Goal: Transaction & Acquisition: Purchase product/service

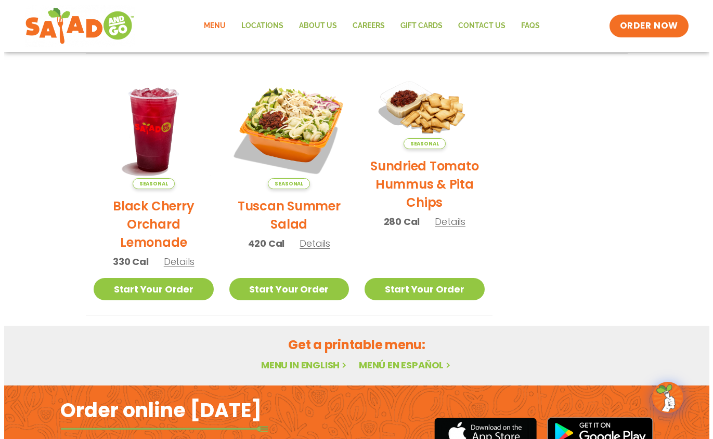
scroll to position [468, 0]
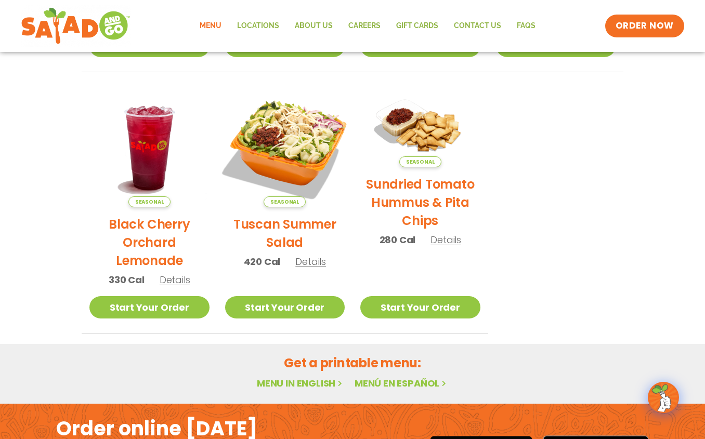
click at [300, 143] on img at bounding box center [284, 147] width 141 height 141
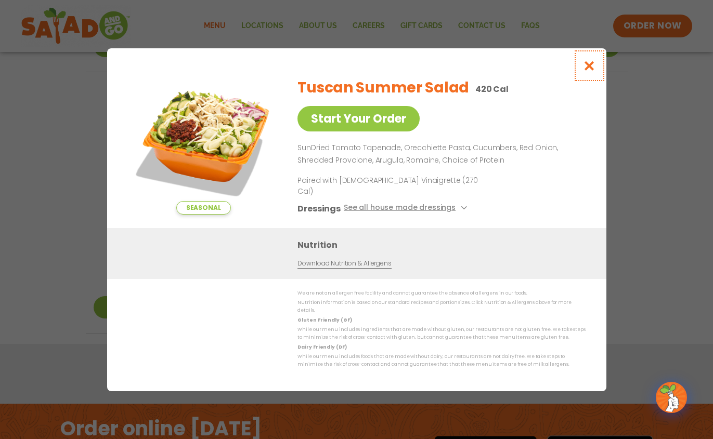
click at [592, 68] on button "Close modal" at bounding box center [589, 65] width 34 height 35
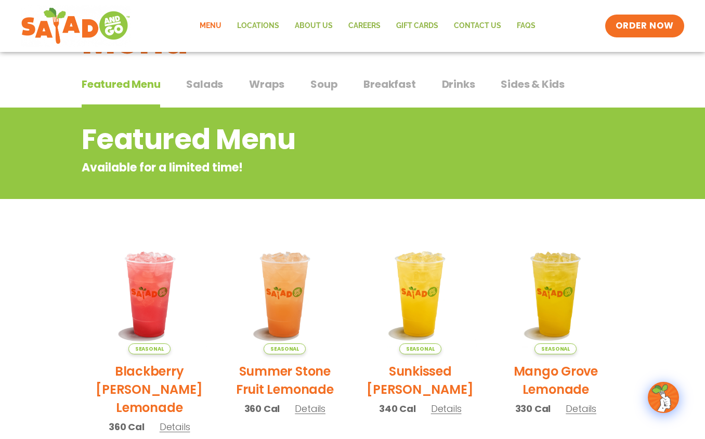
scroll to position [0, 0]
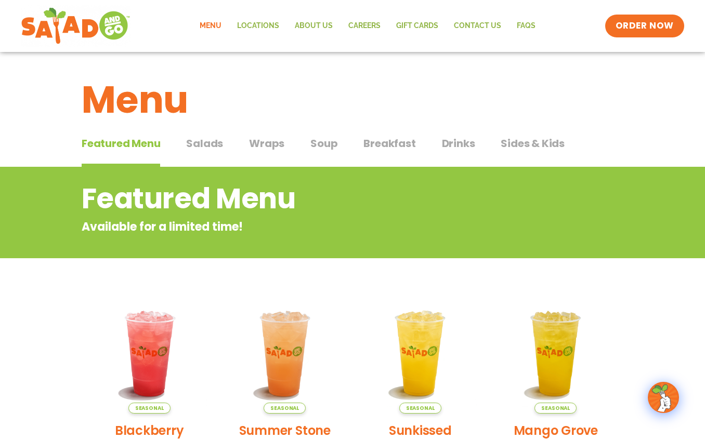
click at [203, 142] on span "Salads" at bounding box center [204, 144] width 37 height 16
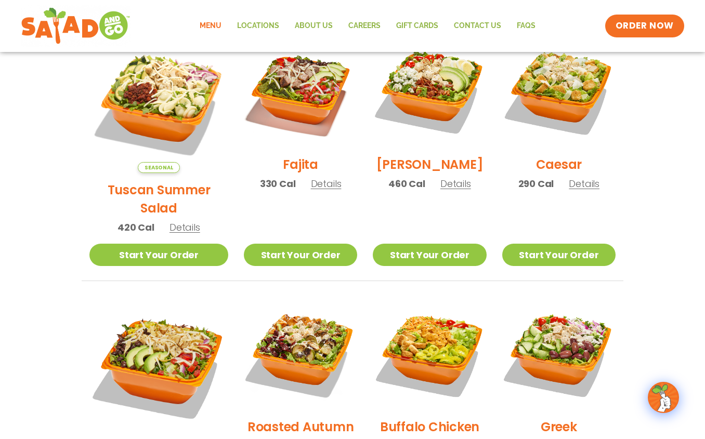
scroll to position [260, 0]
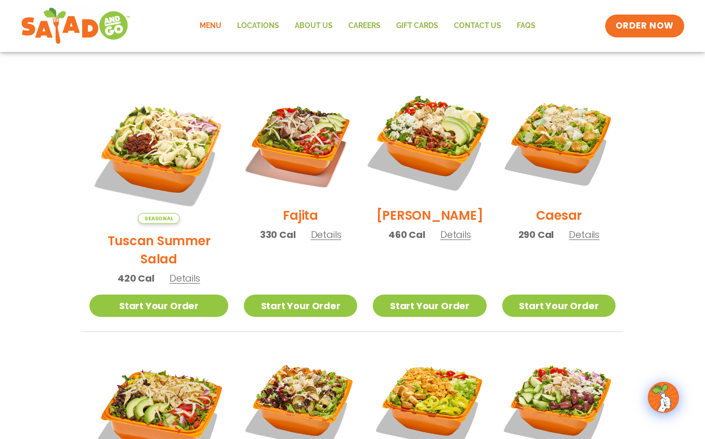
click at [429, 129] on img at bounding box center [429, 141] width 133 height 133
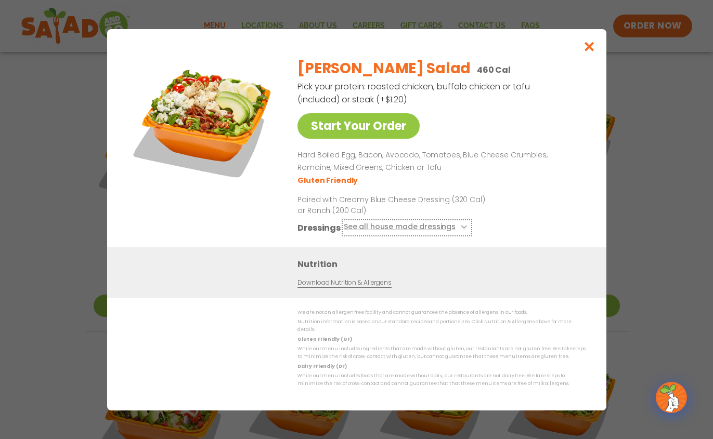
click at [456, 233] on button "See all house made dressings" at bounding box center [406, 227] width 126 height 13
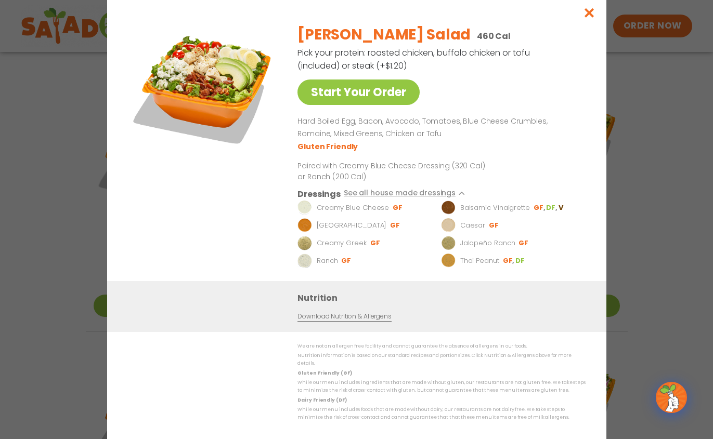
click at [567, 159] on div "Cobb Salad 460 Cal Pick your protein: roasted chicken, buffalo chicken or tofu …" at bounding box center [439, 148] width 284 height 265
click at [591, 18] on icon "Close modal" at bounding box center [588, 12] width 13 height 11
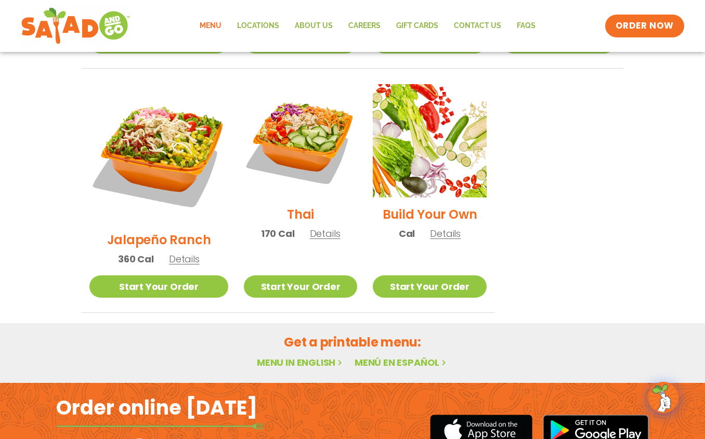
scroll to position [780, 0]
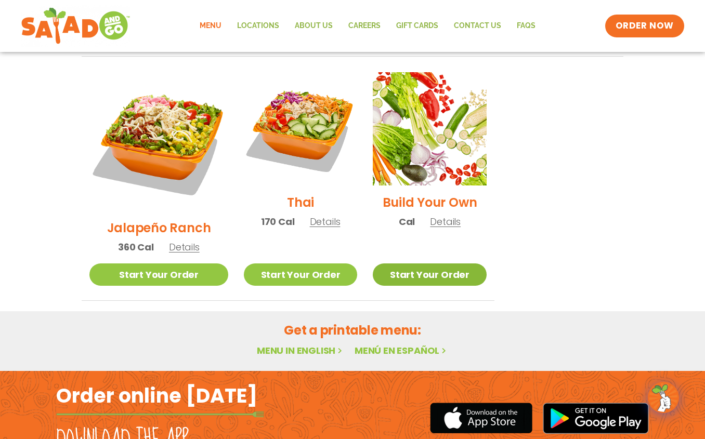
click at [460, 264] on link "Start Your Order" at bounding box center [429, 275] width 113 height 22
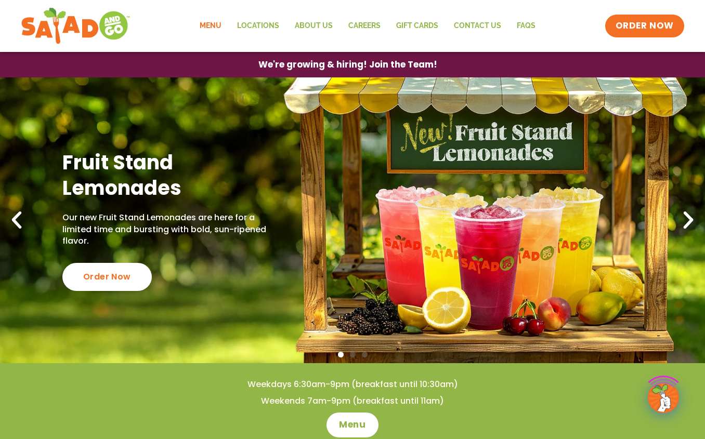
click at [226, 26] on link "Menu" at bounding box center [210, 26] width 37 height 24
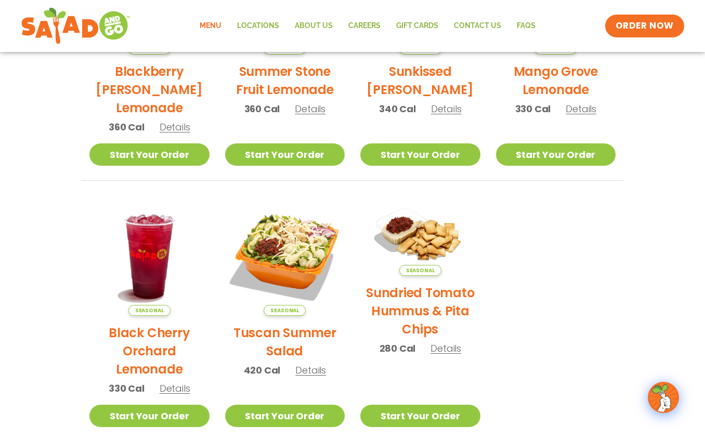
scroll to position [468, 0]
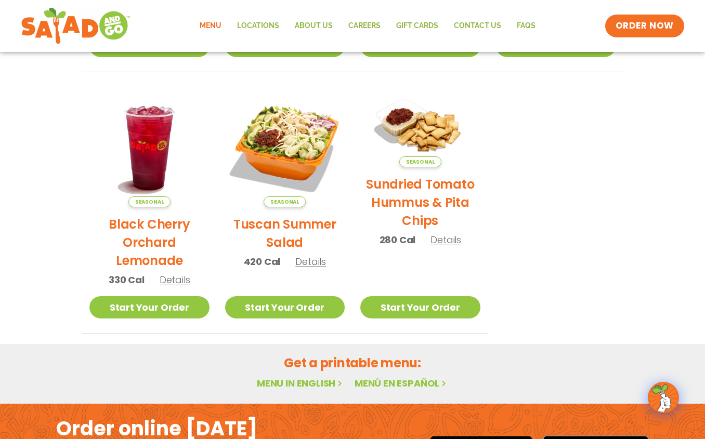
click at [176, 283] on span "Details" at bounding box center [175, 279] width 31 height 13
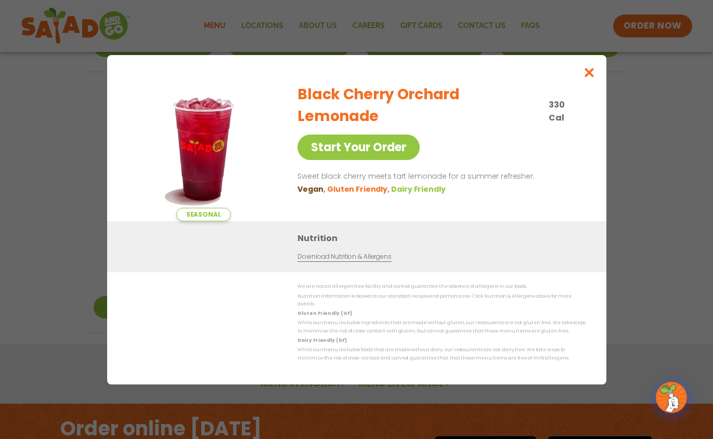
click at [375, 258] on link "Download Nutrition & Allergens" at bounding box center [344, 257] width 94 height 10
click at [587, 72] on icon "Close modal" at bounding box center [588, 72] width 13 height 11
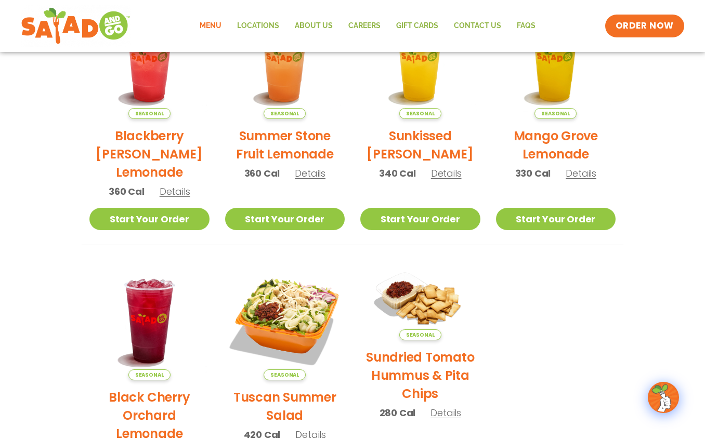
scroll to position [0, 0]
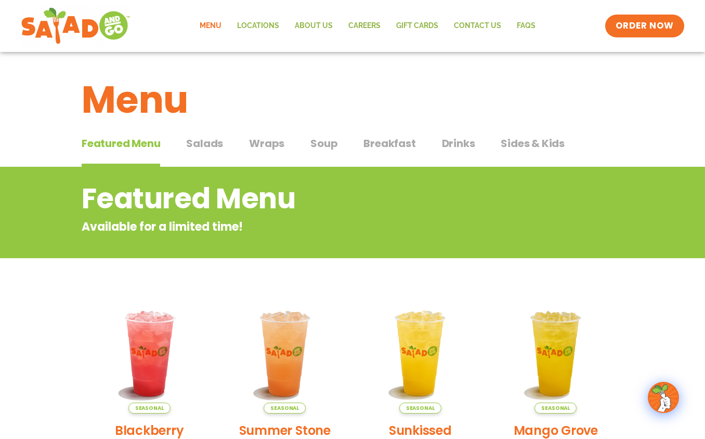
click at [208, 154] on button "Salads Salads" at bounding box center [204, 152] width 37 height 32
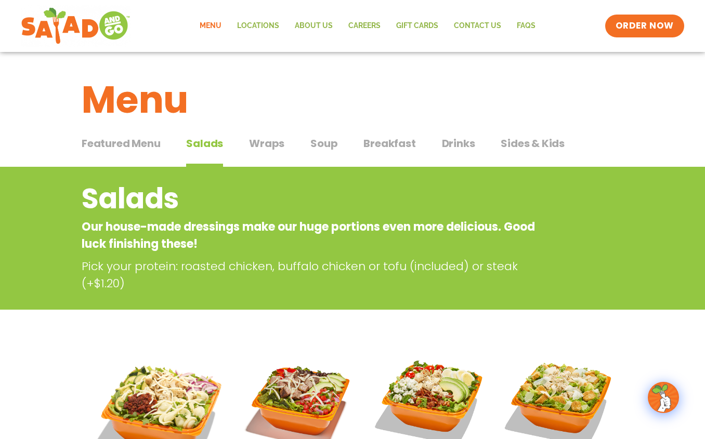
click at [273, 150] on span "Wraps" at bounding box center [266, 144] width 35 height 16
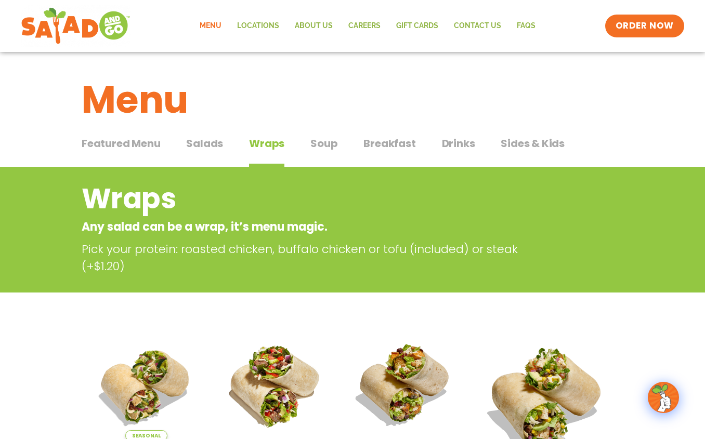
click at [327, 149] on span "Soup" at bounding box center [323, 144] width 27 height 16
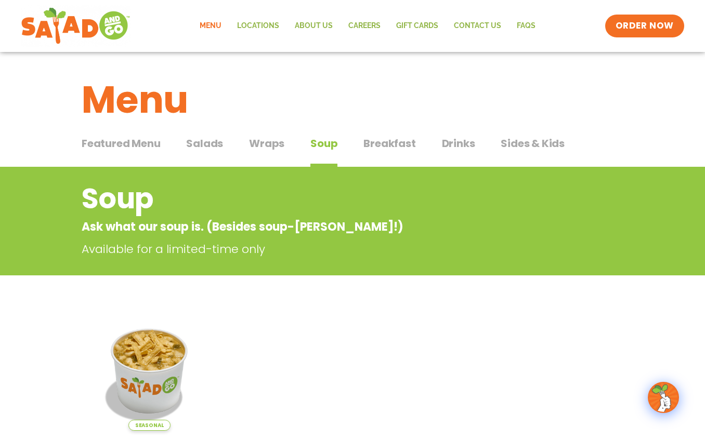
click at [382, 146] on span "Breakfast" at bounding box center [389, 144] width 52 height 16
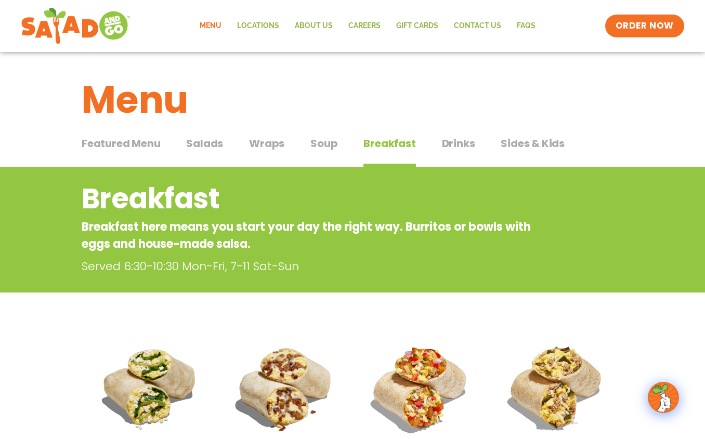
click at [442, 140] on span "Drinks" at bounding box center [458, 144] width 33 height 16
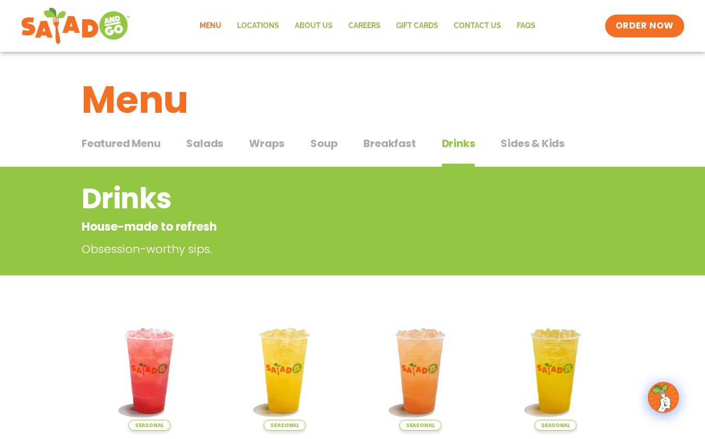
click at [513, 142] on span "Sides & Kids" at bounding box center [533, 144] width 64 height 16
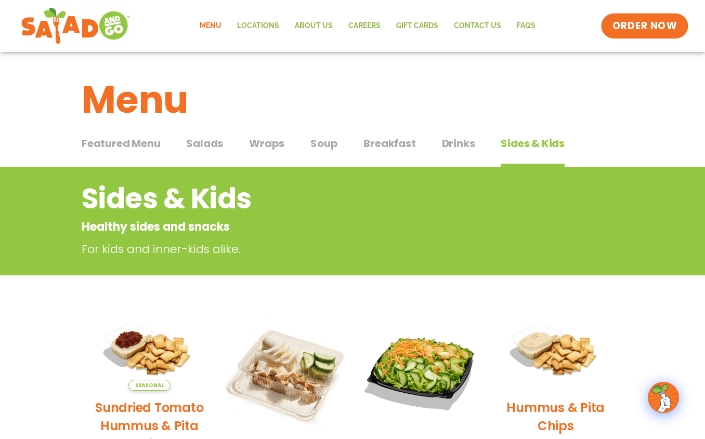
click at [639, 27] on span "ORDER NOW" at bounding box center [644, 26] width 64 height 14
